Goal: Transaction & Acquisition: Purchase product/service

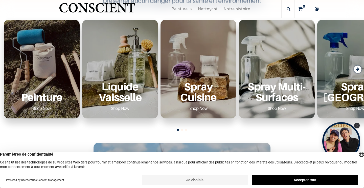
scroll to position [185, 0]
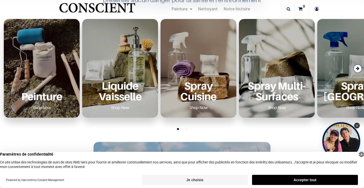
click at [39, 68] on div "Peinture Shop Now" at bounding box center [42, 68] width 76 height 99
click at [40, 101] on p "Peinture" at bounding box center [42, 96] width 64 height 10
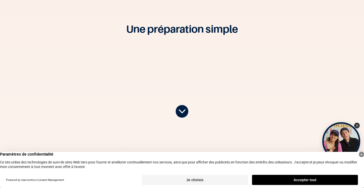
scroll to position [64, 0]
click at [299, 178] on button "Accepter tout" at bounding box center [305, 180] width 106 height 10
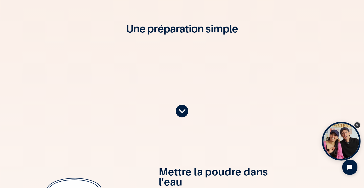
click at [357, 126] on div "Close Tolstoy widget" at bounding box center [357, 125] width 6 height 6
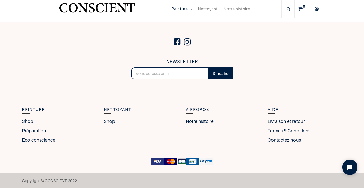
scroll to position [882, 0]
click at [208, 122] on link "Notre histoire" at bounding box center [201, 121] width 30 height 7
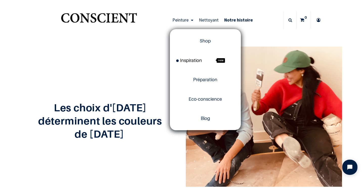
click at [188, 61] on span "Inspiration" at bounding box center [189, 60] width 26 height 5
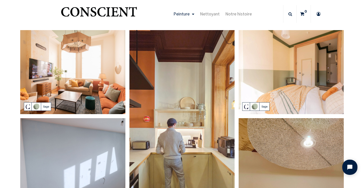
scroll to position [21, 0]
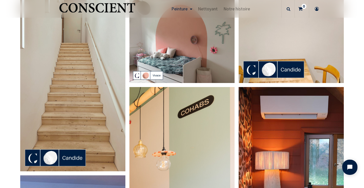
scroll to position [199, 0]
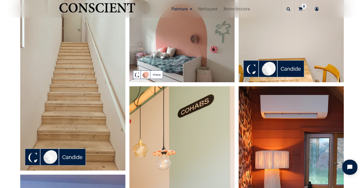
click at [109, 54] on img at bounding box center [72, 77] width 105 height 187
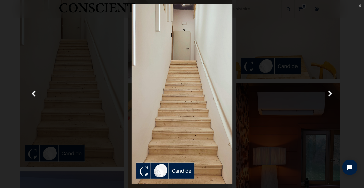
click at [331, 92] on span "Suivante" at bounding box center [330, 94] width 5 height 10
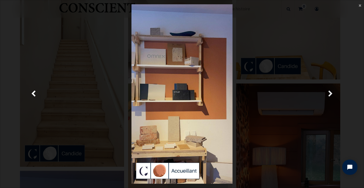
click at [331, 92] on span "Suivante" at bounding box center [330, 94] width 5 height 10
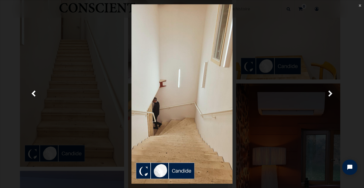
click at [329, 94] on span "Suivante" at bounding box center [330, 94] width 5 height 10
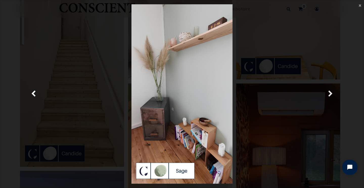
click at [329, 94] on span "Suivante" at bounding box center [330, 94] width 5 height 10
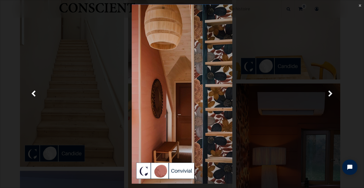
click at [329, 94] on span "Suivante" at bounding box center [330, 94] width 5 height 10
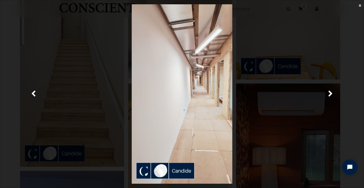
click at [359, 6] on span "×" at bounding box center [360, 5] width 3 height 7
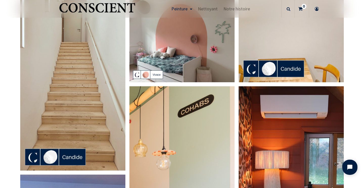
click at [95, 6] on img "Logo of Conscient" at bounding box center [97, 10] width 78 height 20
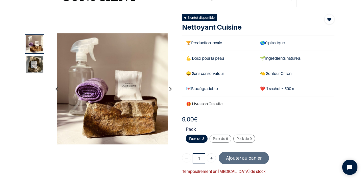
scroll to position [26, 0]
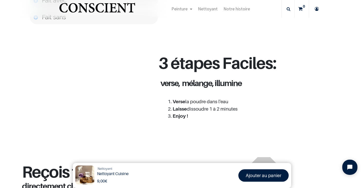
scroll to position [432, 0]
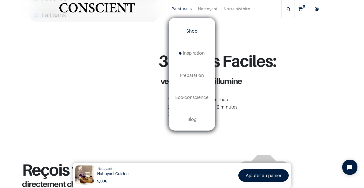
click at [189, 31] on span "Shop" at bounding box center [191, 30] width 11 height 5
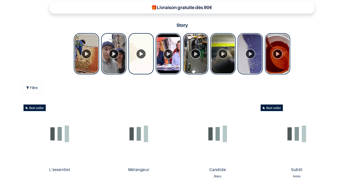
scroll to position [240, 0]
